Goal: Task Accomplishment & Management: Use online tool/utility

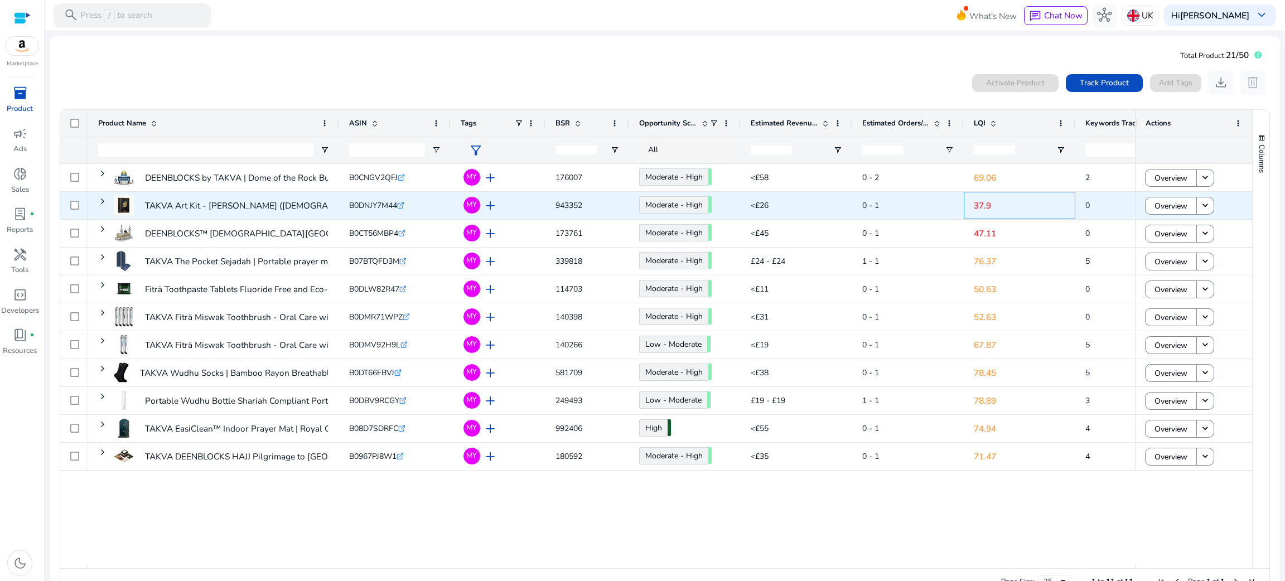
click at [984, 204] on p "37.9" at bounding box center [1019, 205] width 91 height 23
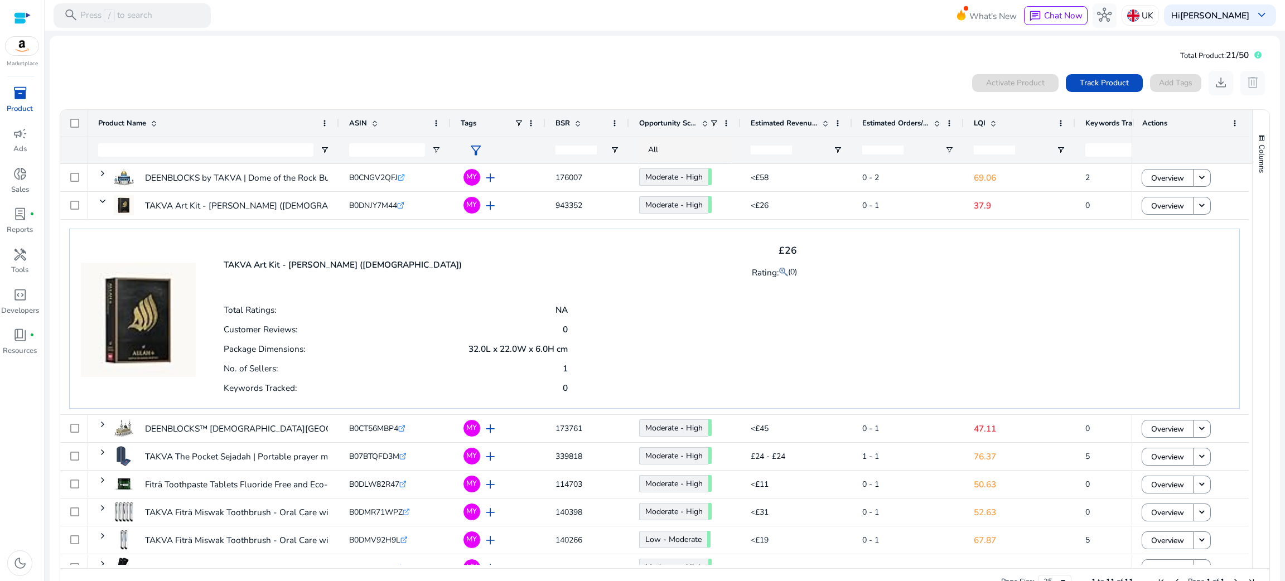
click at [975, 120] on span "LQI" at bounding box center [980, 123] width 12 height 10
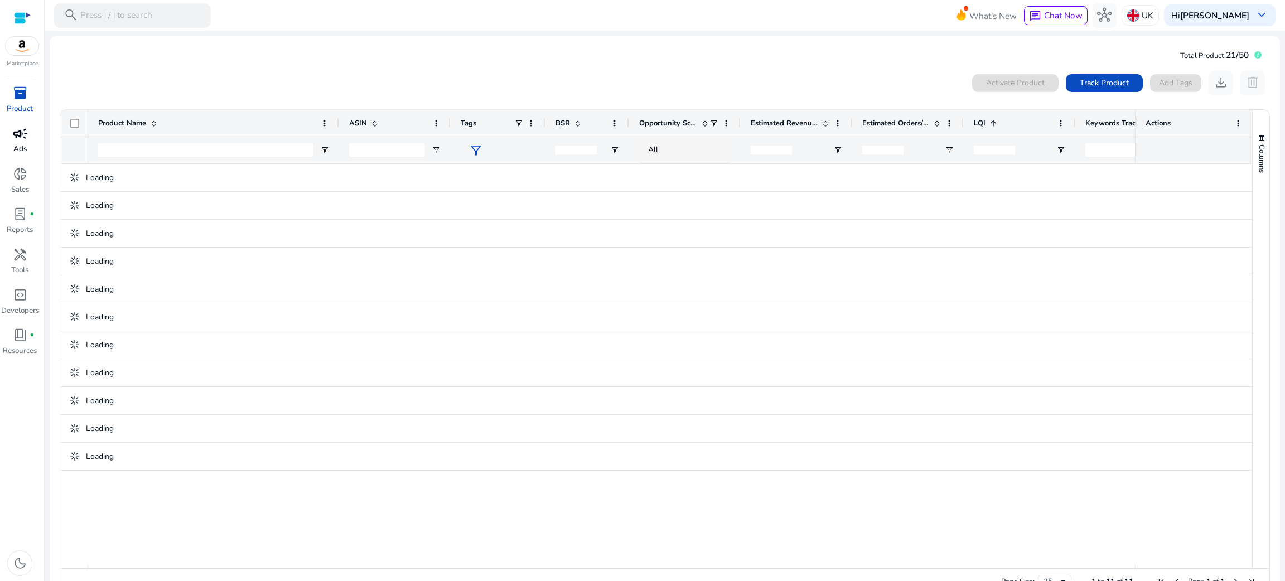
click at [25, 147] on p "Ads" at bounding box center [19, 149] width 13 height 11
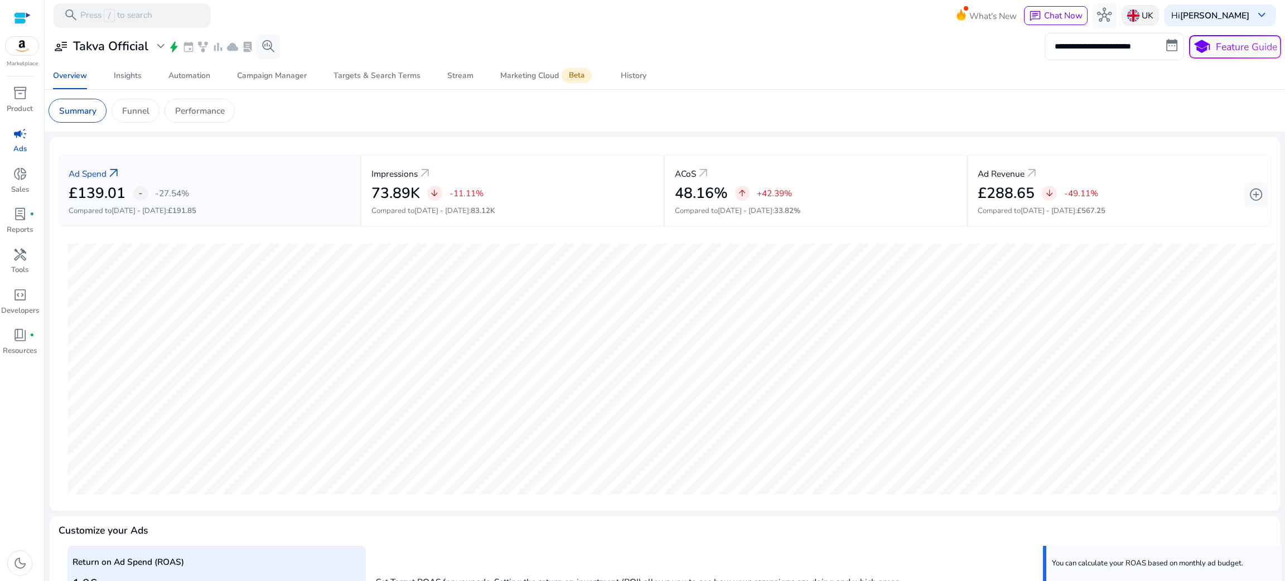
click at [1127, 13] on img at bounding box center [1133, 15] width 12 height 12
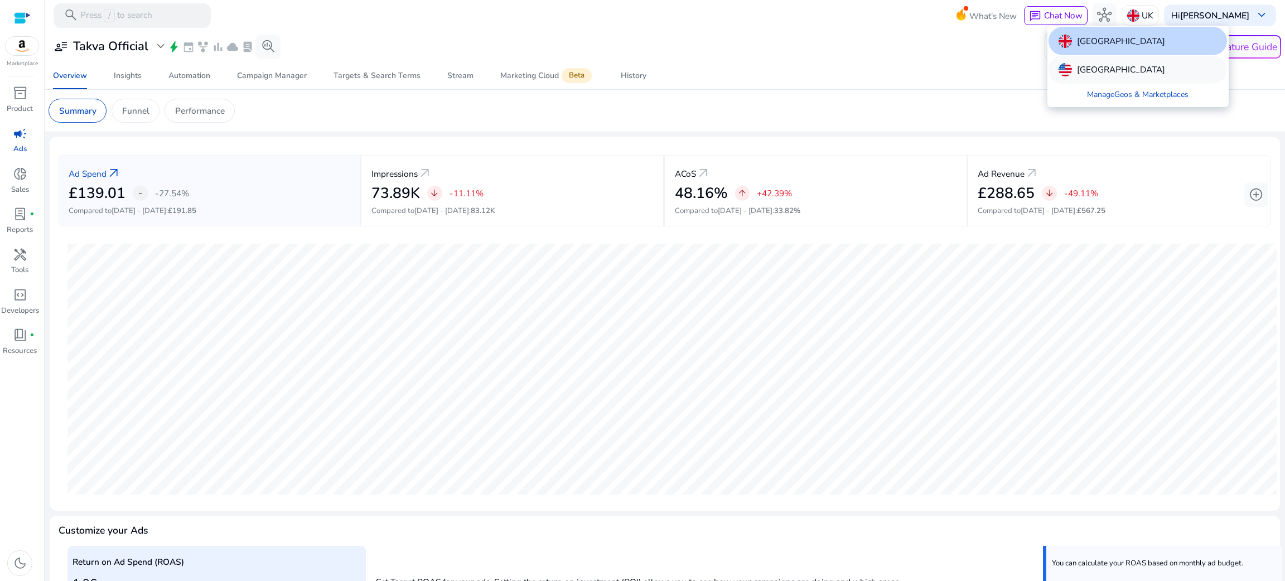
click at [1071, 63] on img at bounding box center [1064, 69] width 13 height 13
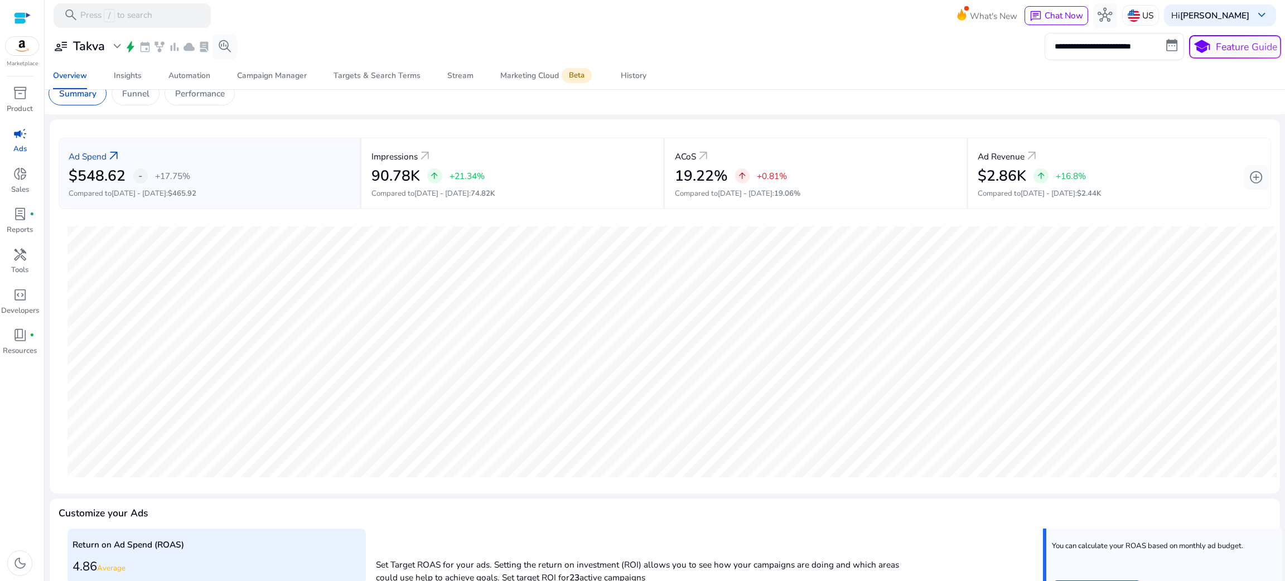
scroll to position [16, 0]
click at [748, 160] on div "ACoS arrow_outward" at bounding box center [816, 157] width 282 height 22
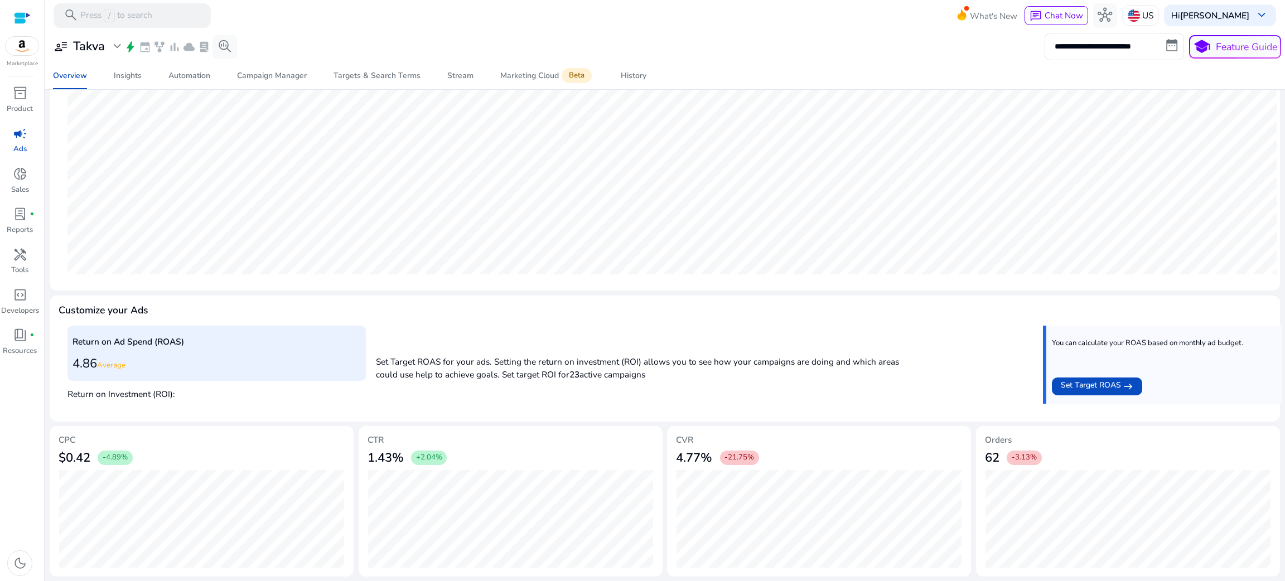
scroll to position [0, 0]
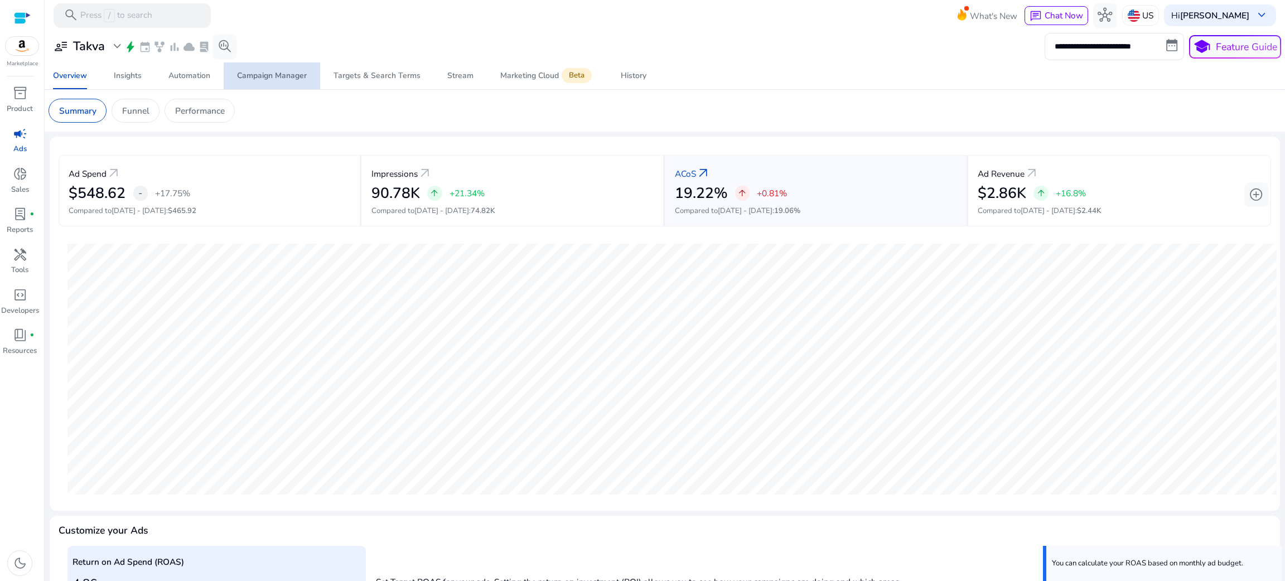
click at [282, 83] on span "Campaign Manager" at bounding box center [272, 75] width 70 height 27
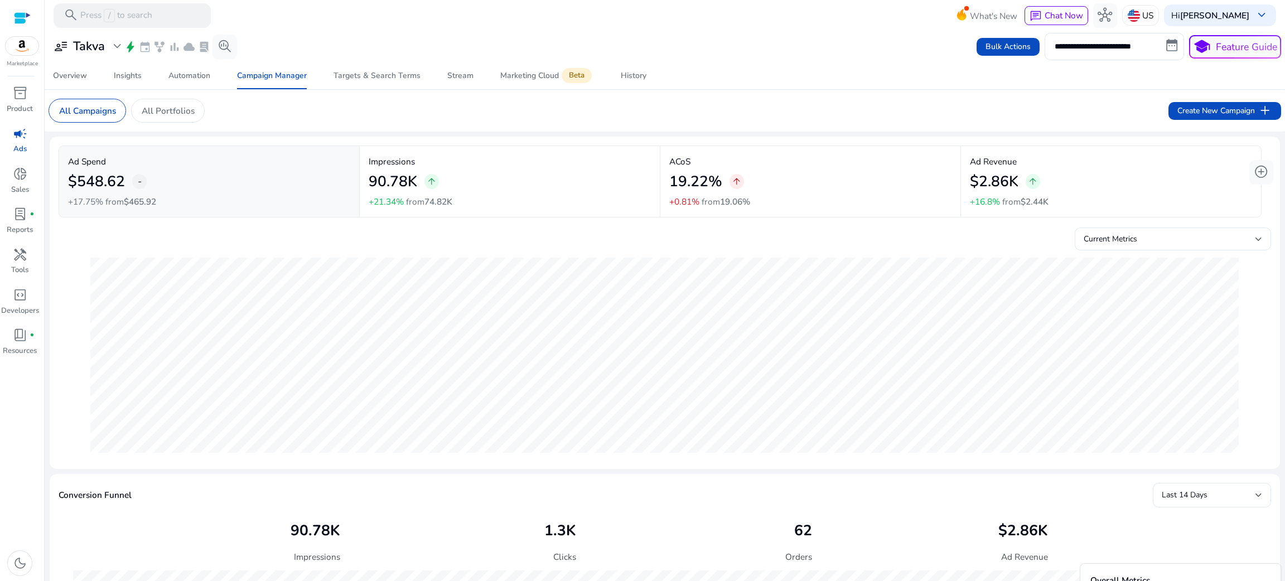
click at [580, 195] on div "90.78K arrow_upward" at bounding box center [510, 181] width 282 height 27
click at [796, 191] on div "19.22% arrow_upward" at bounding box center [810, 181] width 282 height 27
click at [973, 190] on h2 "$2.86K" at bounding box center [994, 182] width 49 height 18
click at [1264, 168] on button "add_circle" at bounding box center [1261, 172] width 25 height 25
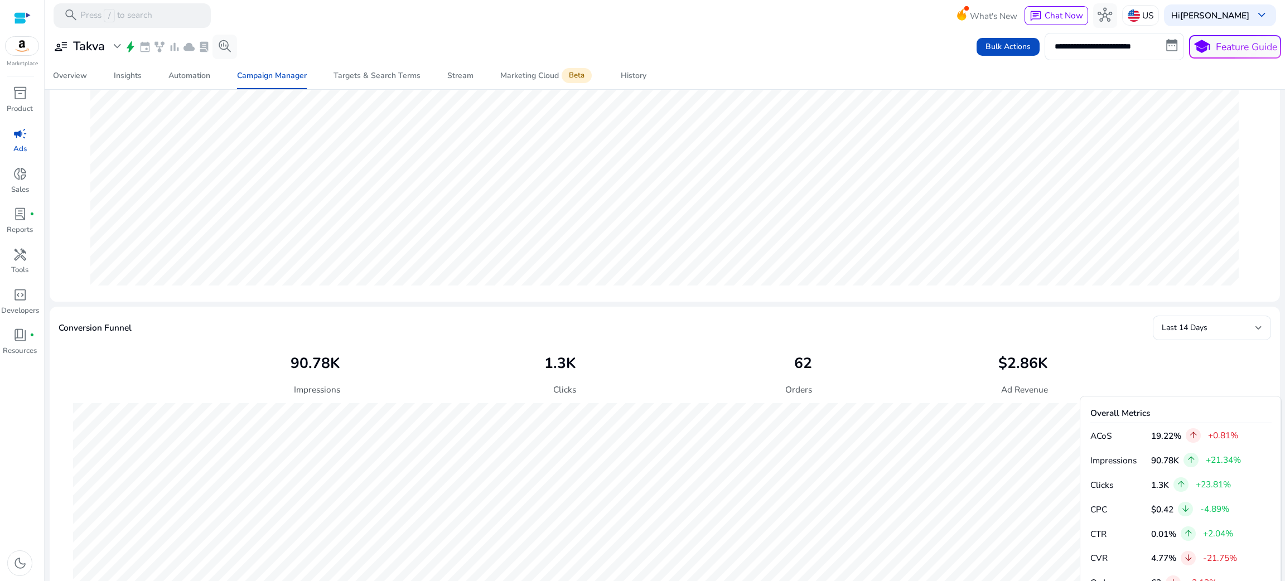
scroll to position [172, 0]
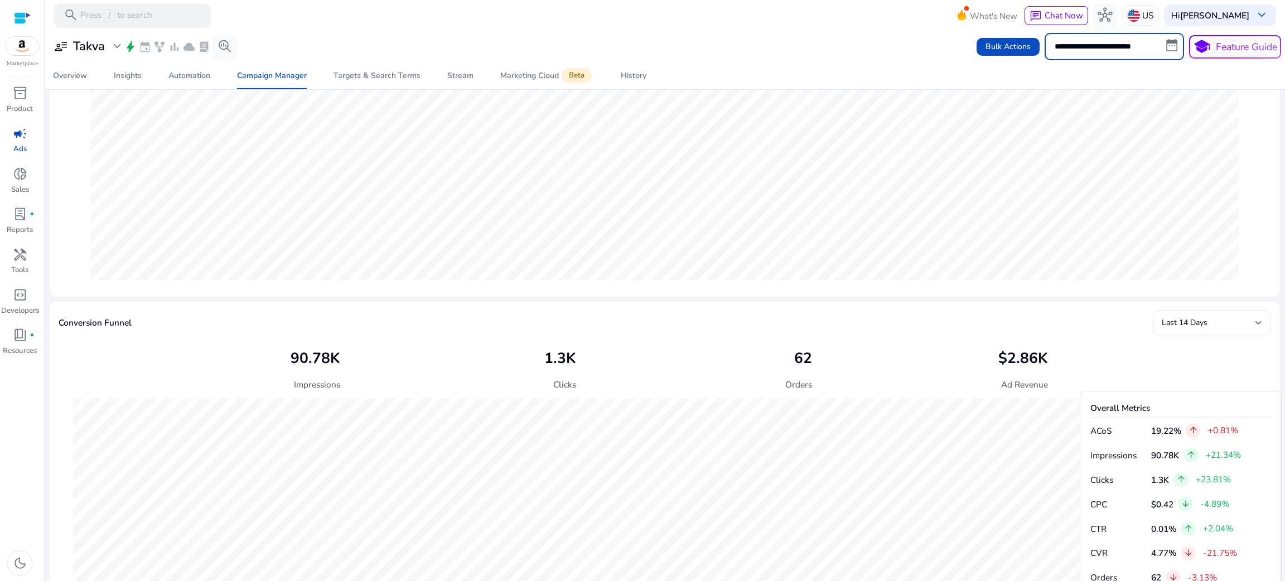
click at [1096, 52] on input "**********" at bounding box center [1114, 46] width 139 height 27
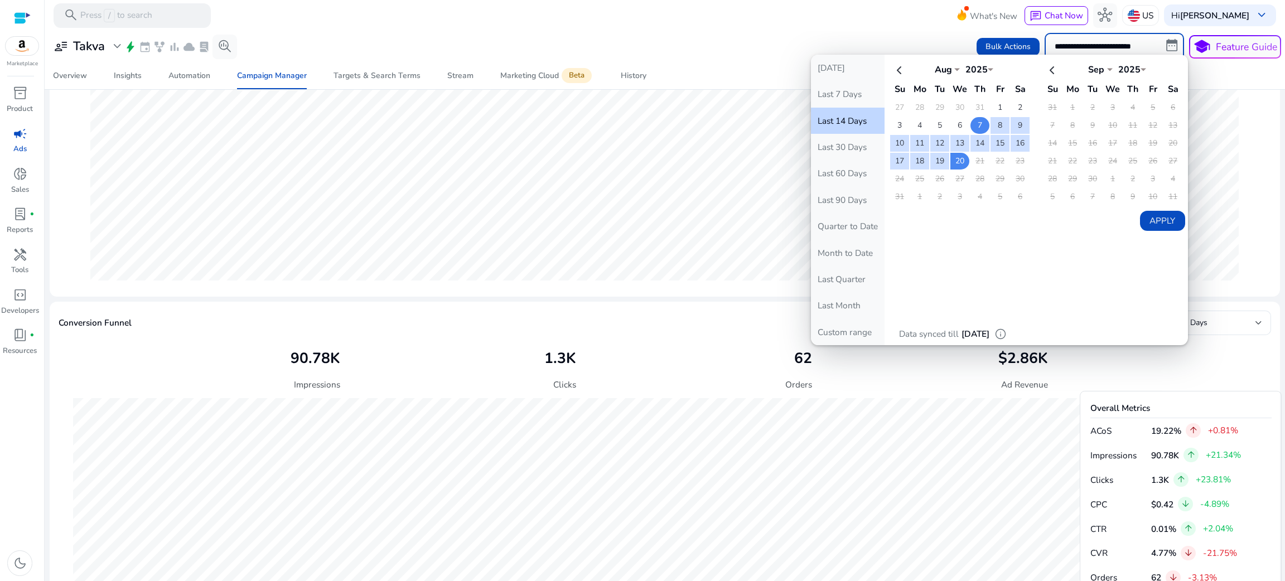
click at [974, 125] on td "7" at bounding box center [979, 125] width 19 height 17
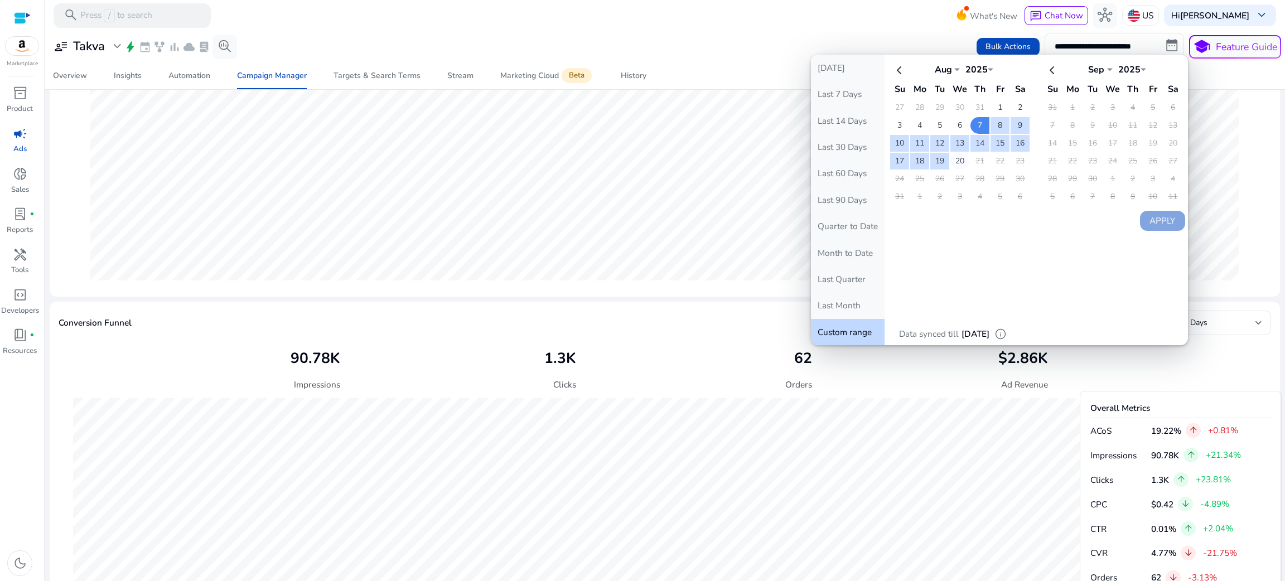
click at [956, 157] on td "20" at bounding box center [959, 161] width 19 height 17
click at [1143, 220] on button "Apply" at bounding box center [1162, 221] width 45 height 20
